Goal: Task Accomplishment & Management: Manage account settings

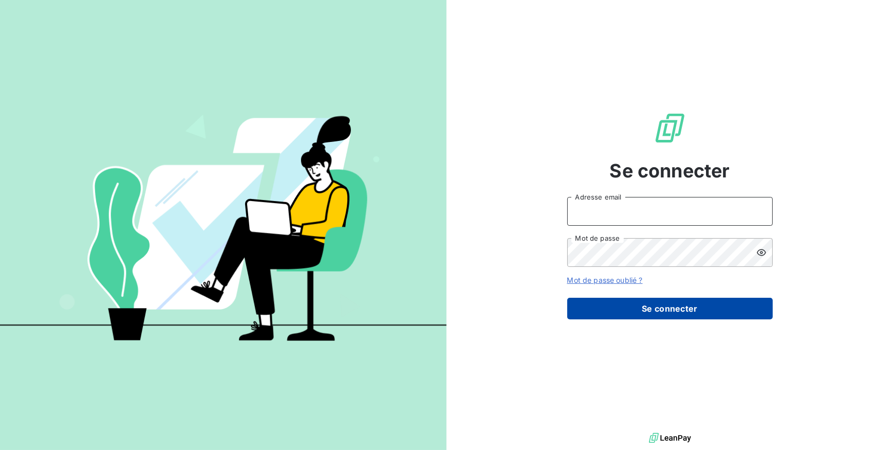
type input "compta@groupelumax.com"
click at [637, 316] on button "Se connecter" at bounding box center [670, 308] width 206 height 22
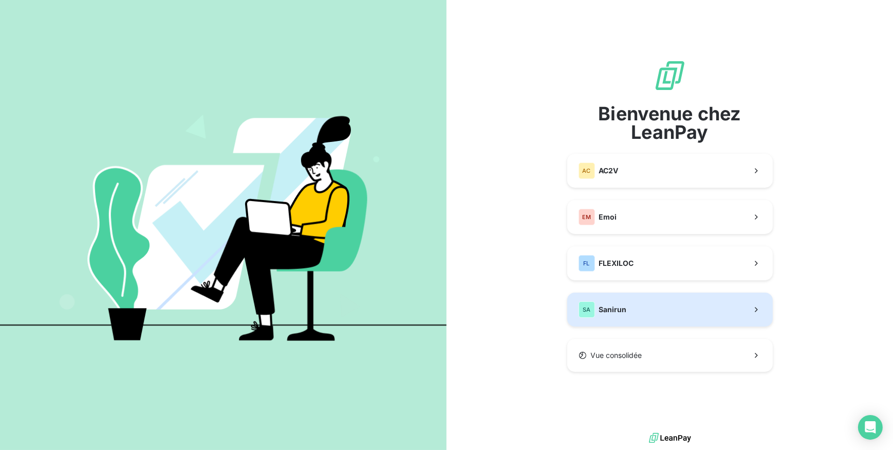
drag, startPoint x: 637, startPoint y: 298, endPoint x: 632, endPoint y: 298, distance: 5.2
click at [632, 298] on button "SA Sanirun" at bounding box center [670, 309] width 206 height 34
